Goal: Task Accomplishment & Management: Manage account settings

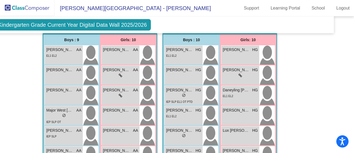
scroll to position [148, 17]
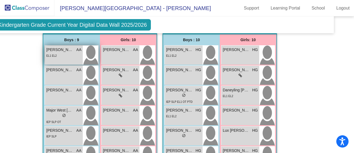
click at [74, 57] on div "EL1 EL2" at bounding box center [63, 56] width 35 height 6
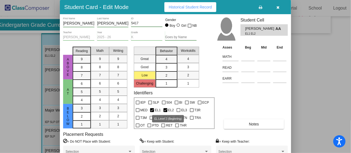
click at [165, 109] on div at bounding box center [166, 110] width 4 height 4
click at [165, 112] on input "EL2" at bounding box center [165, 112] width 0 height 0
checkbox input "false"
click at [32, 92] on div at bounding box center [175, 76] width 351 height 153
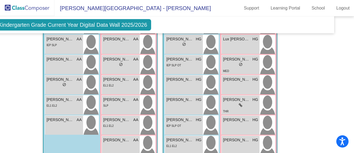
scroll to position [240, 17]
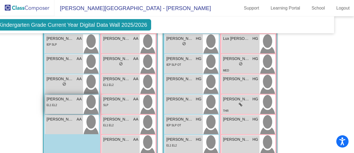
click at [58, 102] on div "EL1 EL2" at bounding box center [64, 105] width 35 height 6
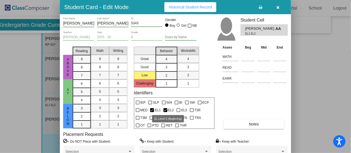
click at [165, 110] on div at bounding box center [166, 110] width 4 height 4
click at [165, 112] on input "EL2" at bounding box center [165, 112] width 0 height 0
checkbox input "false"
click at [31, 103] on div at bounding box center [175, 76] width 351 height 153
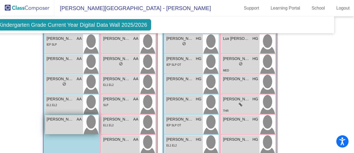
click at [57, 126] on div "[PERSON_NAME] [PERSON_NAME] lock do_not_disturb_alt" at bounding box center [64, 124] width 38 height 19
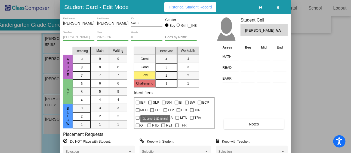
click at [152, 111] on div at bounding box center [152, 110] width 4 height 4
click at [152, 112] on input "EL1" at bounding box center [152, 112] width 0 height 0
checkbox input "true"
click at [8, 100] on div at bounding box center [175, 76] width 351 height 153
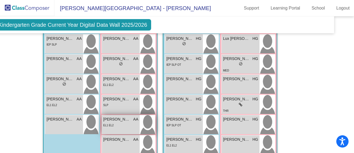
click at [122, 118] on span "[PERSON_NAME]" at bounding box center [116, 119] width 27 height 6
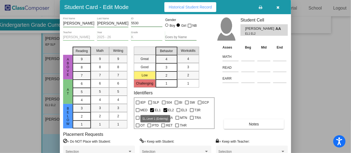
click at [152, 110] on div at bounding box center [152, 110] width 4 height 4
click at [152, 112] on input "EL1" at bounding box center [152, 112] width 0 height 0
checkbox input "false"
click at [339, 81] on div at bounding box center [175, 76] width 351 height 153
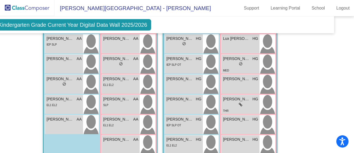
scroll to position [0, 17]
